Goal: Navigation & Orientation: Understand site structure

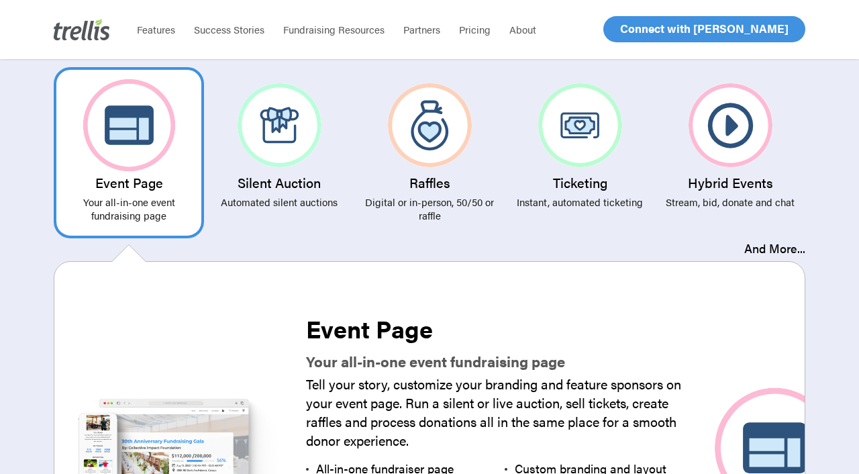
scroll to position [2501, 0]
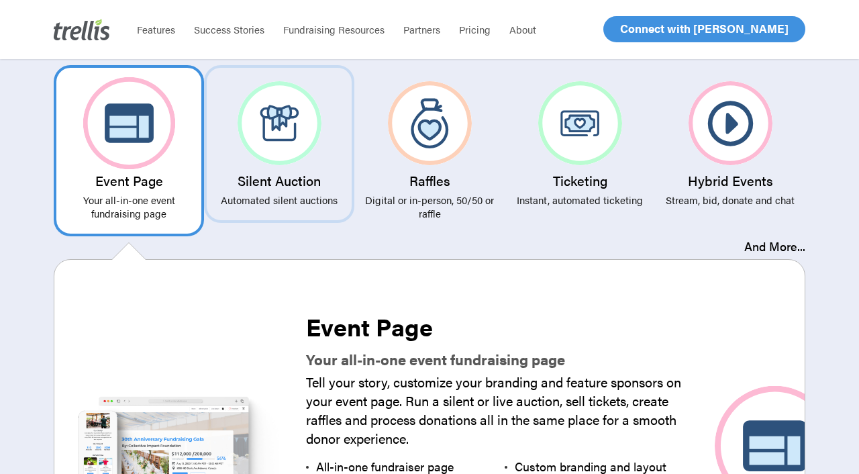
click at [297, 125] on img at bounding box center [280, 123] width 84 height 84
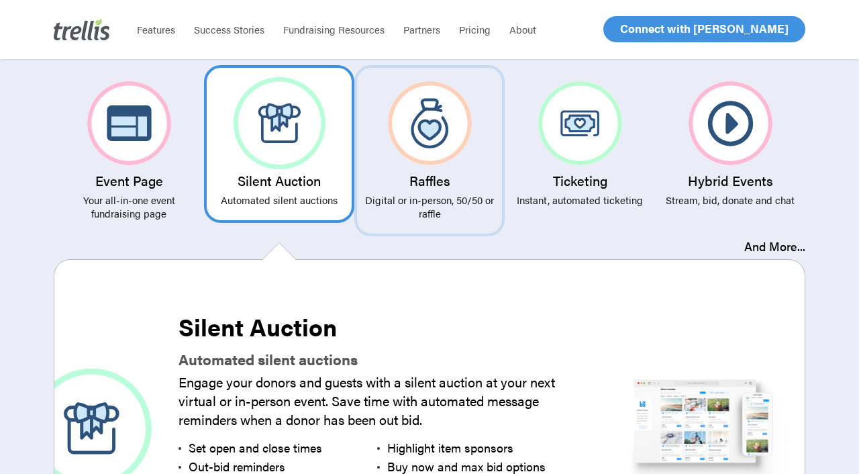
click at [434, 141] on img at bounding box center [430, 123] width 84 height 84
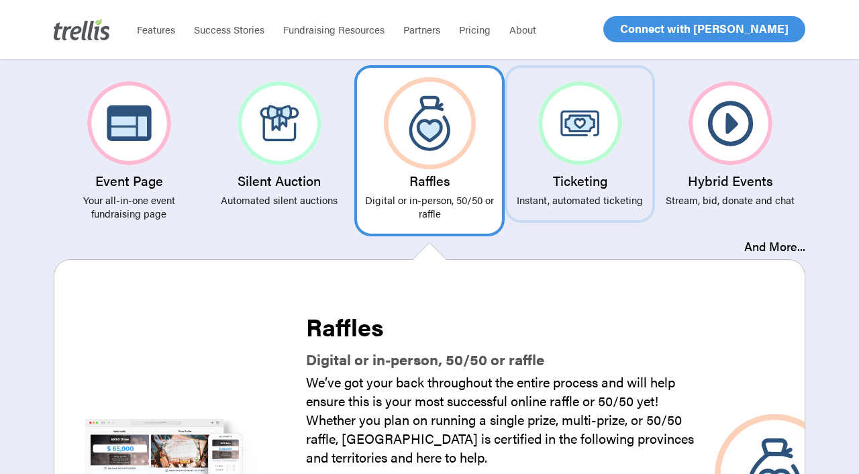
click at [582, 127] on img at bounding box center [580, 123] width 84 height 84
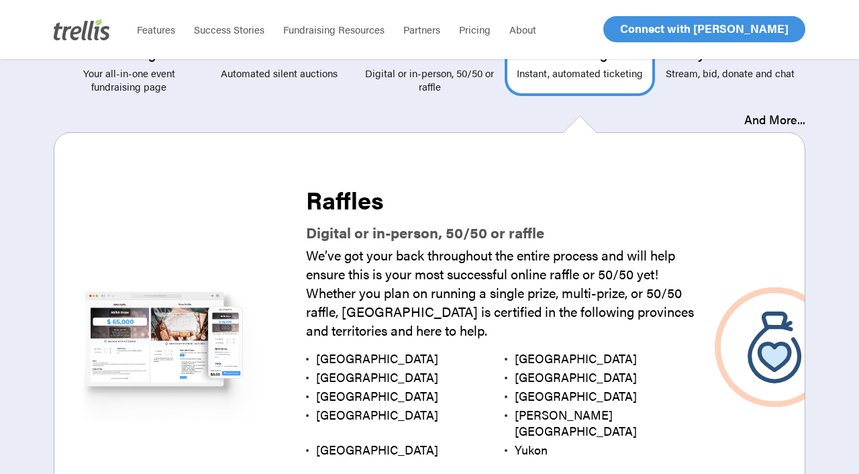
scroll to position [2728, 0]
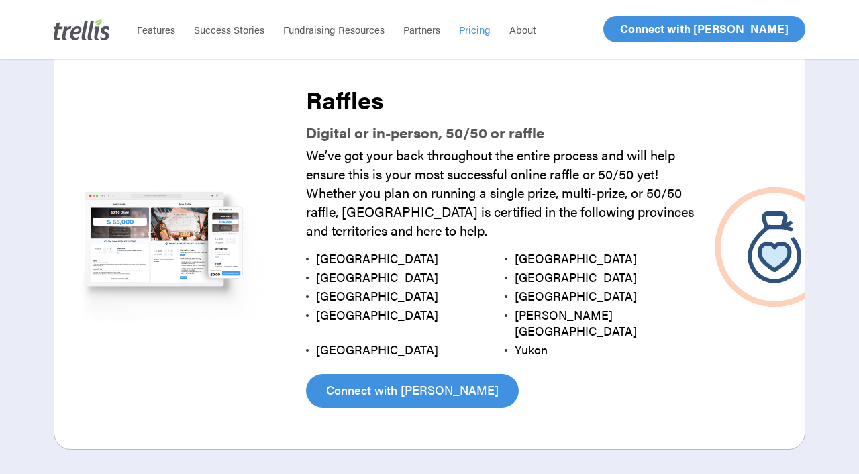
click at [466, 28] on span "Pricing" at bounding box center [475, 29] width 32 height 14
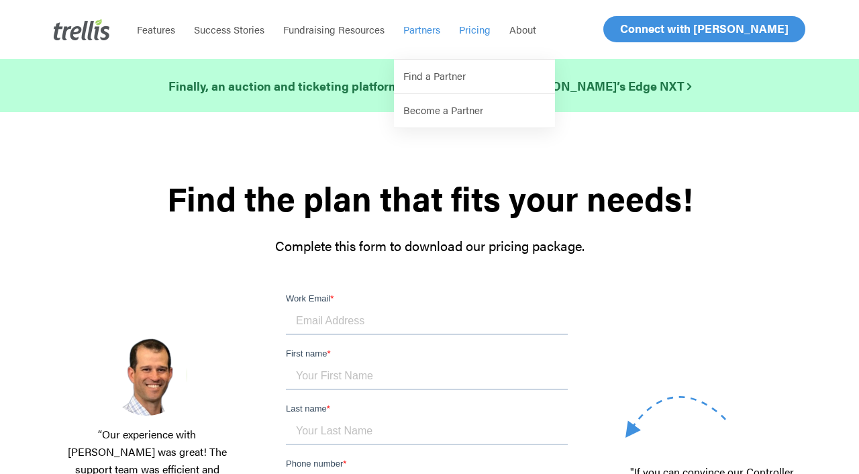
click at [407, 30] on span "Partners" at bounding box center [421, 29] width 37 height 14
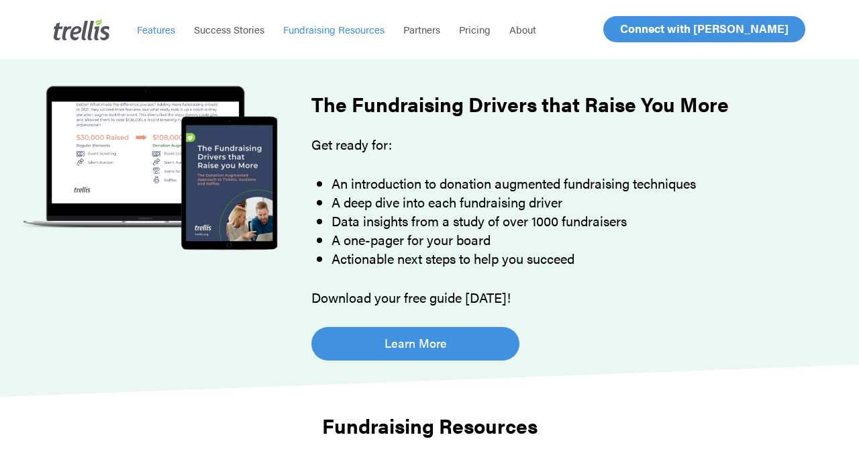
click at [160, 32] on span "Features" at bounding box center [156, 29] width 38 height 14
